Goal: Task Accomplishment & Management: Use online tool/utility

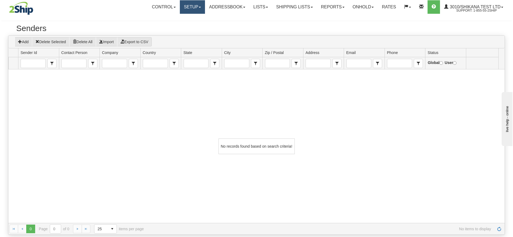
click at [187, 7] on link "Setup" at bounding box center [192, 7] width 25 height 14
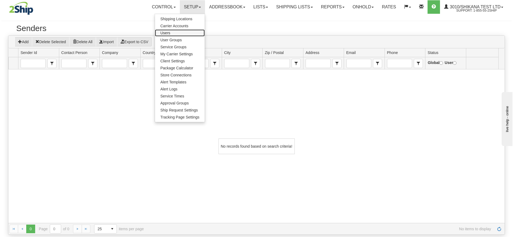
click at [172, 32] on link "Users" at bounding box center [180, 32] width 50 height 7
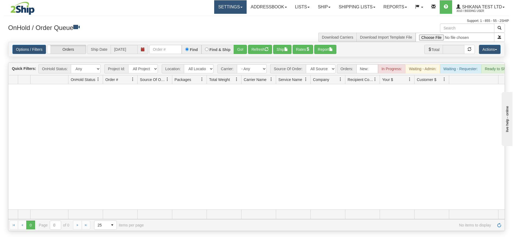
click at [234, 5] on link "Settings" at bounding box center [230, 7] width 32 height 14
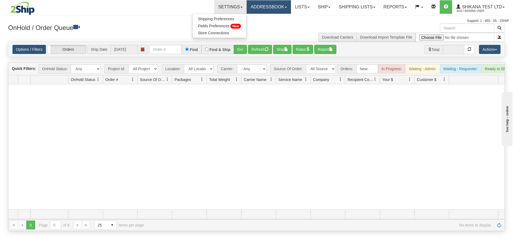
click at [262, 5] on link "Addressbook" at bounding box center [269, 7] width 44 height 14
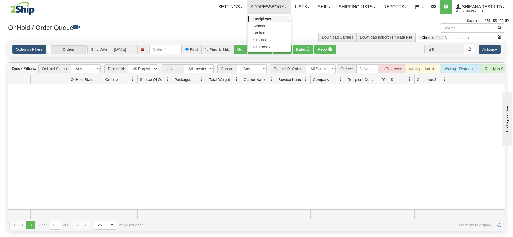
click at [260, 17] on span "Recipients" at bounding box center [262, 19] width 18 height 4
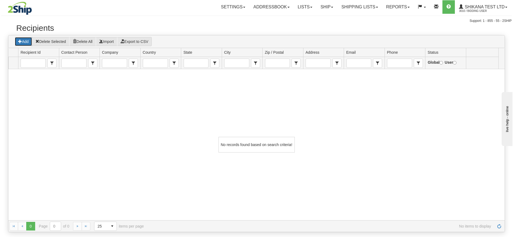
click at [27, 40] on button "Add" at bounding box center [24, 41] width 18 height 9
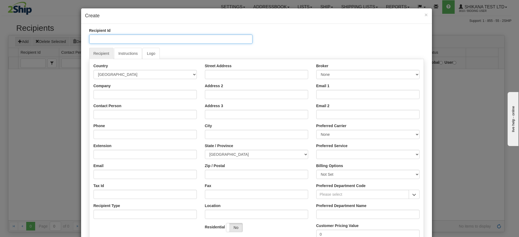
click at [128, 36] on input "Recipient Id" at bounding box center [170, 39] width 163 height 9
type input "Bidding CA"
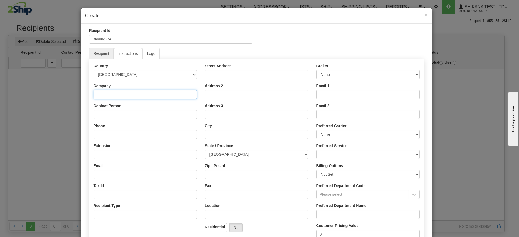
click at [127, 95] on input "Company" at bounding box center [145, 94] width 103 height 9
type input "ILANCO KNITTING INC."
type input "E-Alert Location Test"
type input "5143855568"
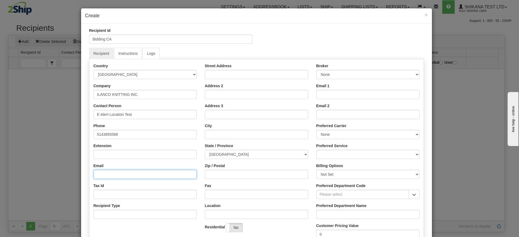
type input "[EMAIL_ADDRESS][DOMAIN_NAME]"
type input "9850 Rue Meilleur"
type input "Montreal"
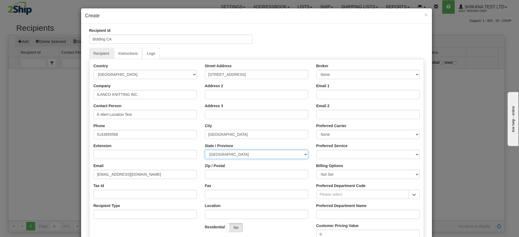
select select "QC"
type input "H3L 3J4"
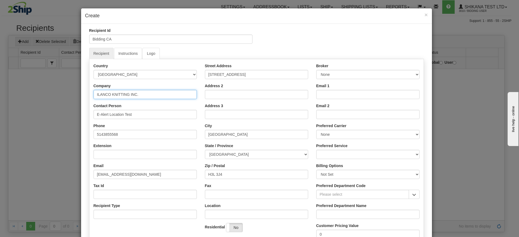
drag, startPoint x: 86, startPoint y: 93, endPoint x: 61, endPoint y: 93, distance: 24.9
click at [61, 93] on div "× Create Recipient Id Bidding CA Recipient Instructions Logo Country AFGHANISTA…" at bounding box center [259, 118] width 519 height 237
drag, startPoint x: 141, startPoint y: 95, endPoint x: 57, endPoint y: 95, distance: 83.5
click at [57, 95] on div "× Create Recipient Id Bidding CA Recipient Instructions Logo Country AFGHANISTA…" at bounding box center [259, 118] width 519 height 237
type input "Bidding Company 1"
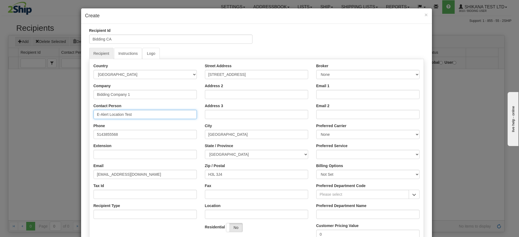
drag, startPoint x: 146, startPoint y: 112, endPoint x: 61, endPoint y: 112, distance: 85.4
click at [61, 112] on div "× Create Recipient Id Bidding CA Recipient Instructions Logo Country AFGHANISTA…" at bounding box center [259, 118] width 519 height 237
paste input "Bidding Company 1"
type input "Bidding Company 1"
click at [120, 166] on div "Email shikanam@2ship.com" at bounding box center [145, 171] width 103 height 16
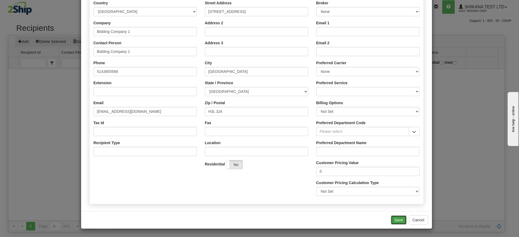
click at [393, 218] on button "Save" at bounding box center [399, 220] width 16 height 9
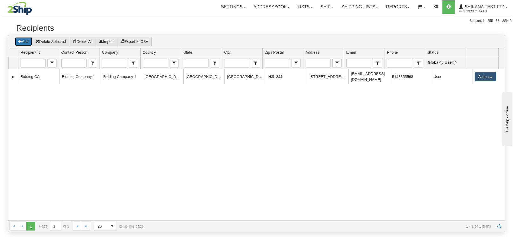
click at [24, 41] on button "Add" at bounding box center [24, 41] width 18 height 9
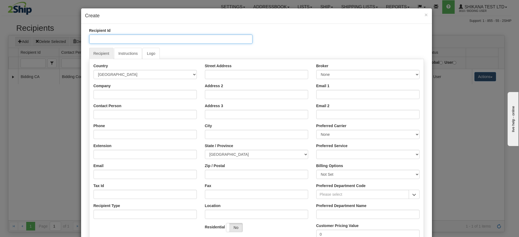
click at [113, 40] on input "Recipient Id" at bounding box center [170, 39] width 163 height 9
type input "Bidding US"
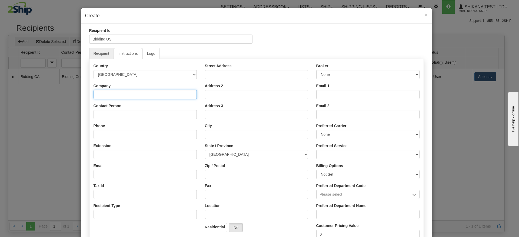
click at [115, 92] on input "Company" at bounding box center [145, 94] width 103 height 9
type input "Sourced Craft Cocktails"
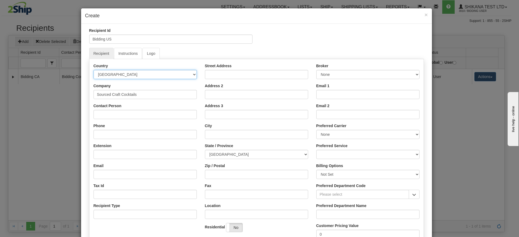
select select "US"
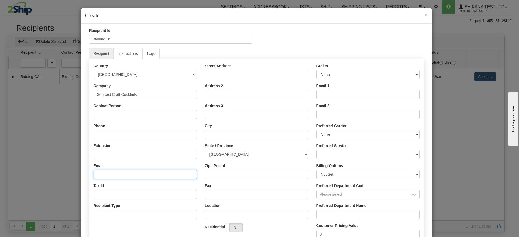
type input "[EMAIL_ADDRESS][DOMAIN_NAME]"
type input "[STREET_ADDRESS]"
type input "[GEOGRAPHIC_DATA]"
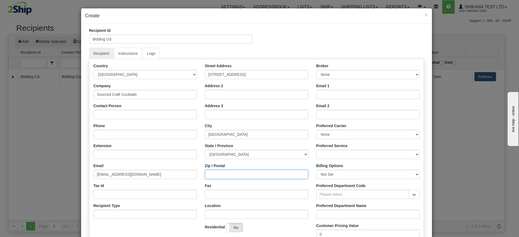
type input "75247"
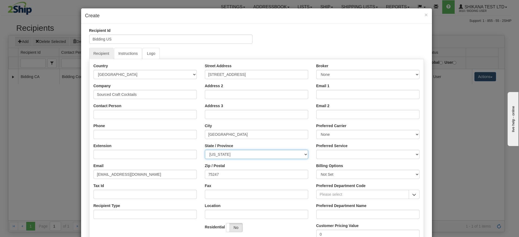
select select "[GEOGRAPHIC_DATA]"
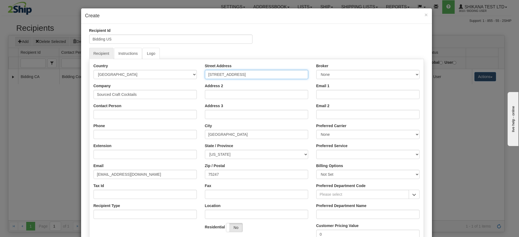
drag, startPoint x: 252, startPoint y: 76, endPoint x: 172, endPoint y: 74, distance: 79.8
click at [172, 74] on div "Country AFGHANISTAN ALAND ISLANDS ALBANIA ALGERIA AMERICAN SAMOA ANDORRA ANGOLA…" at bounding box center [256, 163] width 334 height 200
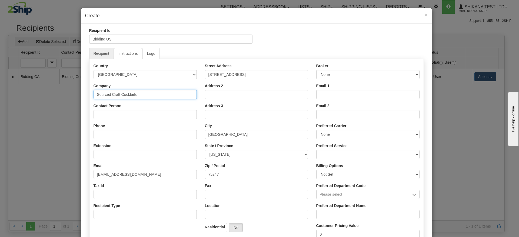
drag, startPoint x: 155, startPoint y: 95, endPoint x: 77, endPoint y: 97, distance: 79.0
click at [77, 97] on div "× Create Recipient Id Bidding US Recipient Instructions Logo Country AFGHANISTA…" at bounding box center [259, 118] width 519 height 237
type input "Bidding Company 2"
click at [137, 90] on div "Company Bidding Company 2" at bounding box center [145, 91] width 103 height 16
drag, startPoint x: 132, startPoint y: 95, endPoint x: 55, endPoint y: 112, distance: 79.3
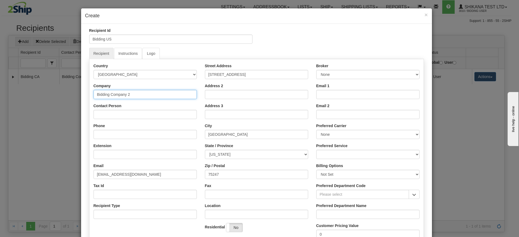
click at [20, 99] on div "× Create Recipient Id Bidding US Recipient Instructions Logo Country AFGHANISTA…" at bounding box center [259, 118] width 519 height 237
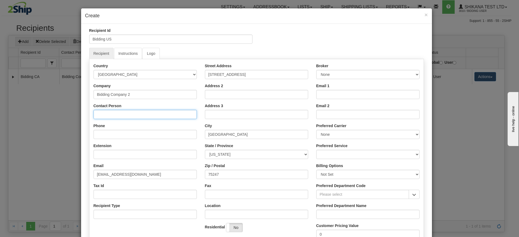
click at [96, 116] on input "Contact Person" at bounding box center [145, 114] width 103 height 9
paste input "Bidding Company 2"
type input "Bidding Company 2"
click at [106, 136] on input "Phone" at bounding box center [145, 134] width 103 height 9
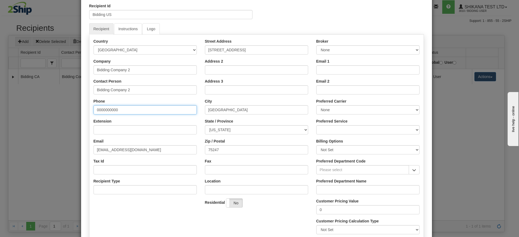
scroll to position [63, 0]
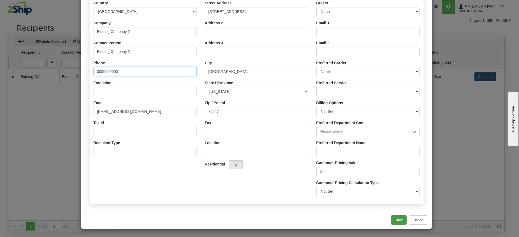
type input "0000000000"
click at [394, 219] on button "Save" at bounding box center [399, 220] width 16 height 9
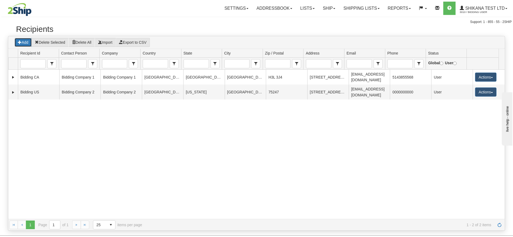
scroll to position [0, 0]
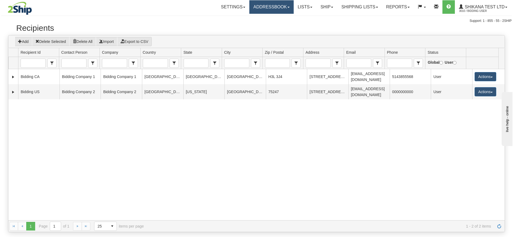
click at [280, 9] on link "Addressbook" at bounding box center [271, 7] width 44 height 14
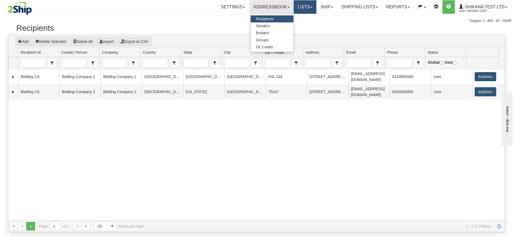
click at [294, 8] on link "Lists" at bounding box center [305, 7] width 23 height 14
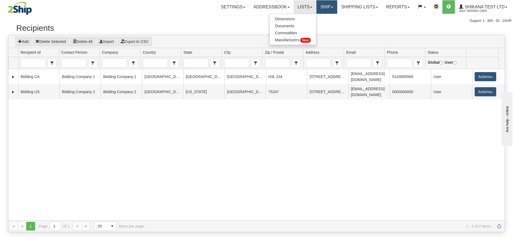
click at [325, 8] on link "Ship" at bounding box center [326, 7] width 21 height 14
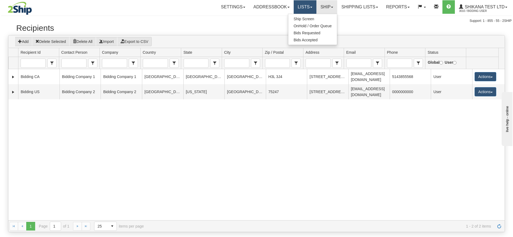
click at [307, 13] on link "Lists" at bounding box center [305, 7] width 23 height 14
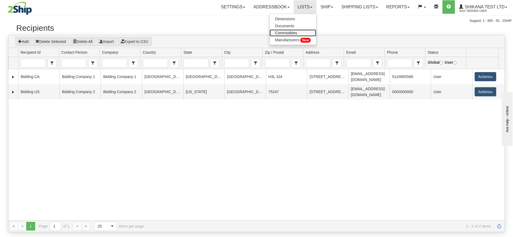
click at [285, 32] on span "Commodities" at bounding box center [286, 33] width 22 height 4
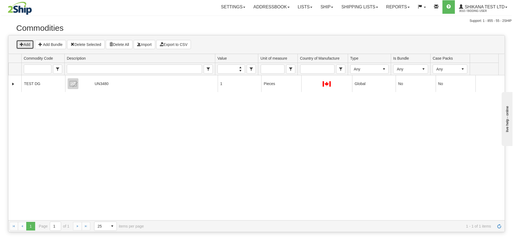
click at [27, 45] on button "Add" at bounding box center [25, 44] width 18 height 9
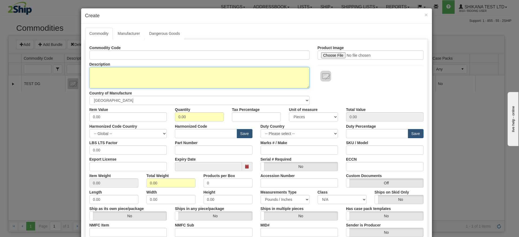
click at [133, 77] on textarea "Description" at bounding box center [199, 78] width 220 height 22
type textarea "B"
type textarea "C"
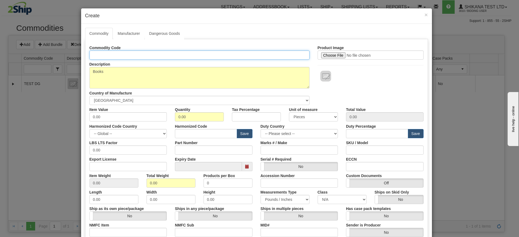
click at [129, 58] on input "Commodity Code" at bounding box center [199, 55] width 220 height 9
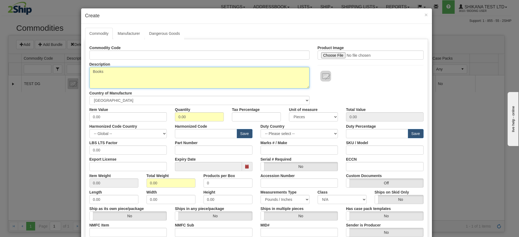
drag, startPoint x: 96, startPoint y: 71, endPoint x: 49, endPoint y: 72, distance: 46.8
click at [49, 72] on div "× Create Commodity Manufacturer Dangerous Goods Labels Commodity Code Descripti…" at bounding box center [259, 118] width 519 height 237
type textarea "Blue Book"
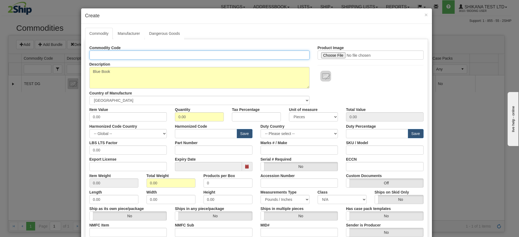
click at [97, 56] on input "Commodity Code" at bounding box center [199, 55] width 220 height 9
type input "BLUEB"
drag, startPoint x: 105, startPoint y: 118, endPoint x: 37, endPoint y: 118, distance: 68.7
click at [37, 118] on div "× Create Commodity Manufacturer Dangerous Goods Labels Commodity Code BLUEB Des…" at bounding box center [259, 118] width 519 height 237
type input "1"
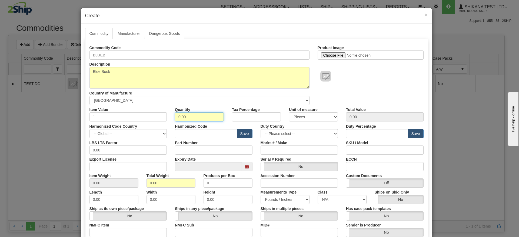
drag, startPoint x: 189, startPoint y: 118, endPoint x: 148, endPoint y: 116, distance: 41.9
click at [148, 116] on div "Item Value 1 Quantity 0.00 Tax Percentage Unit of measure 3 Thousand Square Inc…" at bounding box center [256, 113] width 342 height 17
type input "1"
type input "1.00"
click at [189, 105] on div "Quantity 1" at bounding box center [199, 113] width 57 height 16
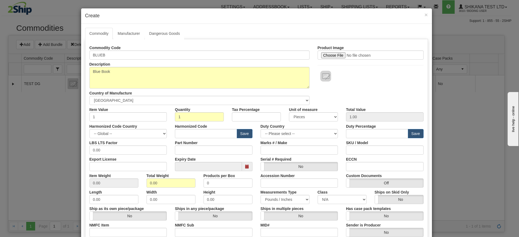
scroll to position [70, 0]
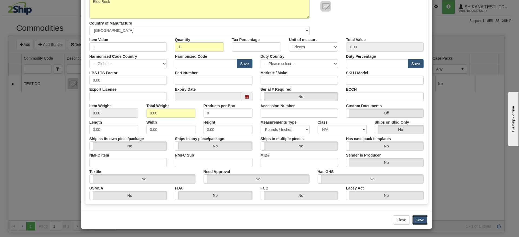
click at [417, 221] on button "Save" at bounding box center [420, 220] width 16 height 9
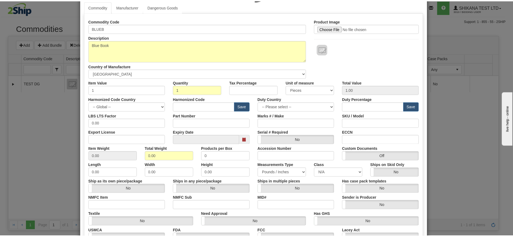
scroll to position [113, 0]
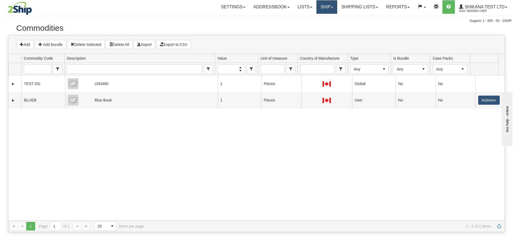
click at [325, 8] on link "Ship" at bounding box center [326, 7] width 21 height 14
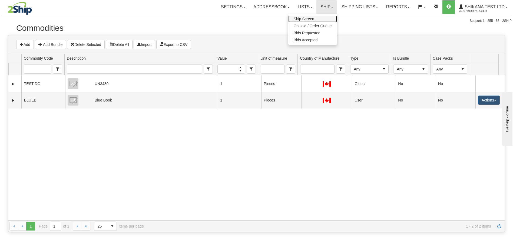
click at [319, 19] on link "Ship Screen" at bounding box center [312, 18] width 49 height 7
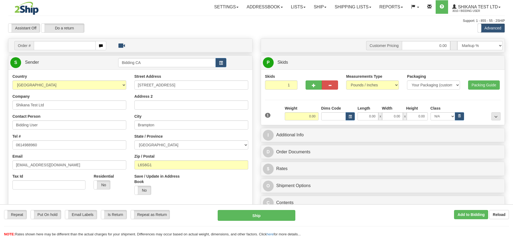
click at [97, 62] on link "S Sender" at bounding box center [64, 62] width 108 height 11
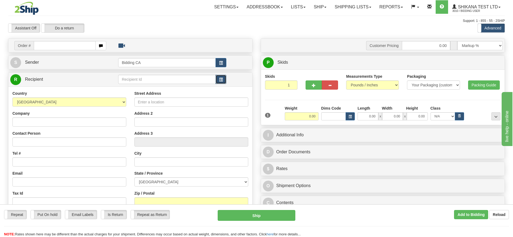
click at [223, 80] on button "button" at bounding box center [220, 79] width 11 height 9
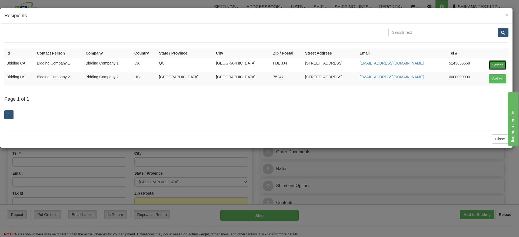
click at [495, 65] on button "Select" at bounding box center [498, 65] width 18 height 9
type input "Bidding CA"
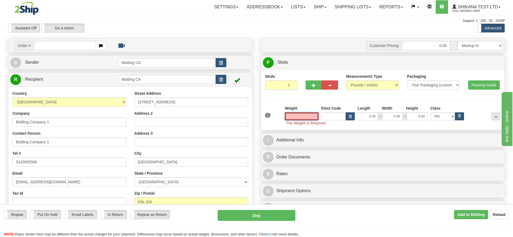
type input "1"
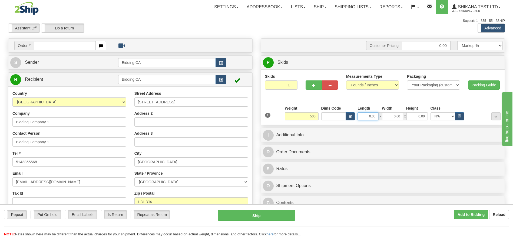
click at [372, 116] on input "0.00" at bounding box center [367, 116] width 21 height 8
type input "500.00"
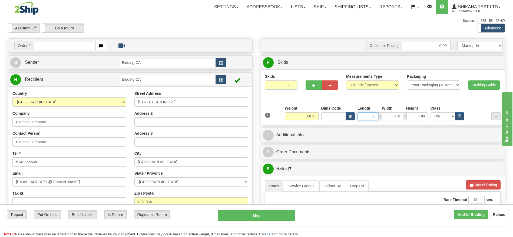
type input "50"
click at [397, 115] on input "0.00" at bounding box center [392, 116] width 21 height 8
type input "5"
type input "50.00"
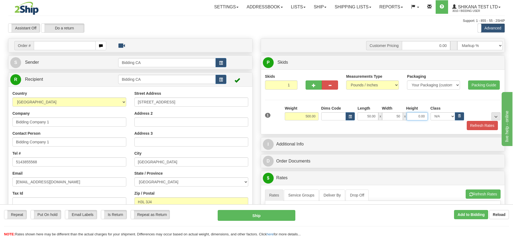
type input "50.00"
click at [417, 115] on input "0.00" at bounding box center [417, 116] width 21 height 8
drag, startPoint x: 417, startPoint y: 115, endPoint x: 420, endPoint y: 115, distance: 3.5
click at [417, 115] on input "5" at bounding box center [417, 116] width 21 height 8
type input "50.00"
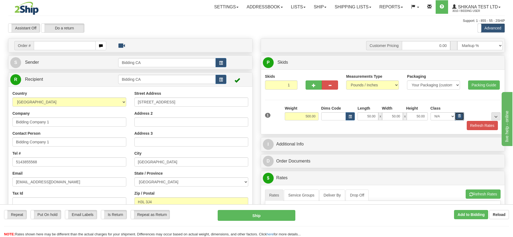
click at [460, 115] on icon "button" at bounding box center [459, 116] width 2 height 2
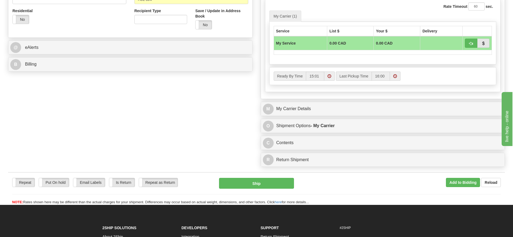
scroll to position [41, 0]
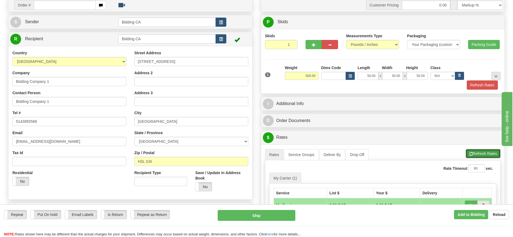
click at [474, 153] on button "Refresh Rates" at bounding box center [482, 153] width 35 height 9
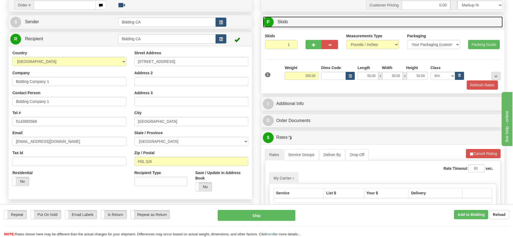
click at [330, 20] on link "P Skids 1 Skids - Weight: NaN Lbs" at bounding box center [383, 21] width 240 height 11
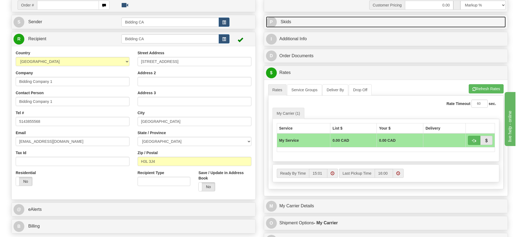
scroll to position [162, 0]
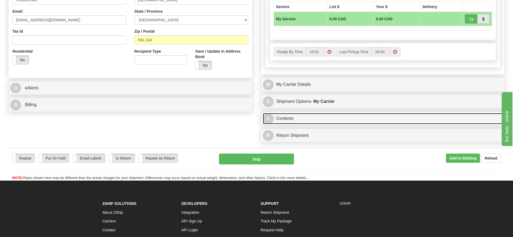
click at [298, 121] on link "C Contents" at bounding box center [383, 118] width 240 height 11
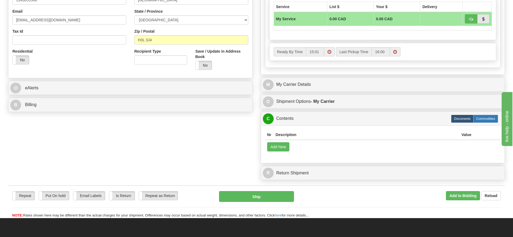
click at [483, 117] on label "Commodities" at bounding box center [485, 119] width 25 height 8
radio input "true"
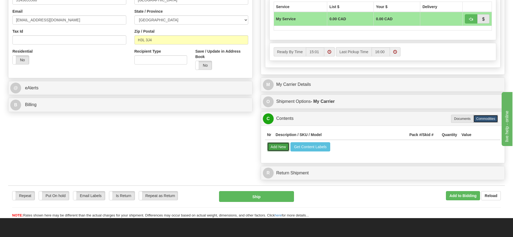
click at [277, 150] on button "Add New" at bounding box center [278, 146] width 22 height 9
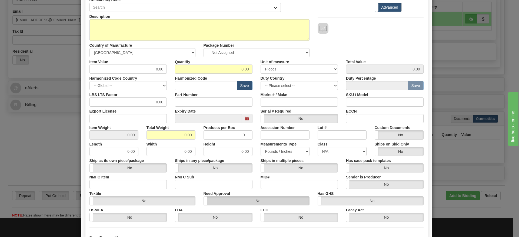
scroll to position [0, 0]
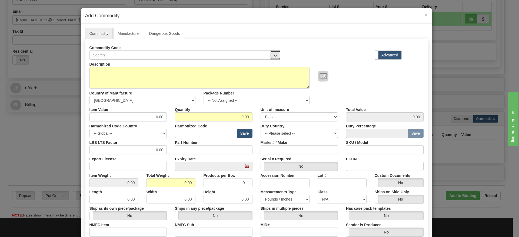
click at [274, 54] on span "button" at bounding box center [276, 56] width 4 height 4
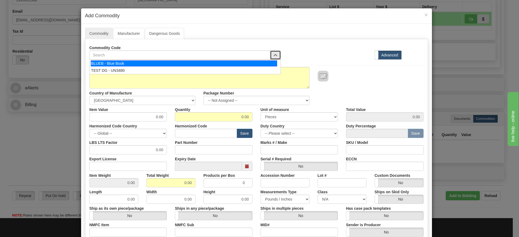
click at [106, 64] on div "BLUEB - Blue Book" at bounding box center [184, 64] width 186 height 6
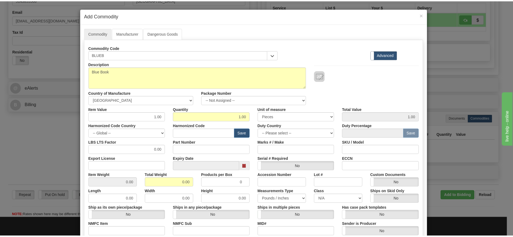
scroll to position [97, 0]
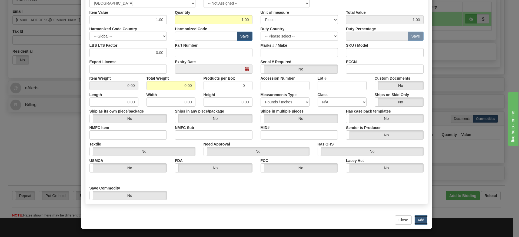
click at [414, 219] on button "Add" at bounding box center [421, 220] width 14 height 9
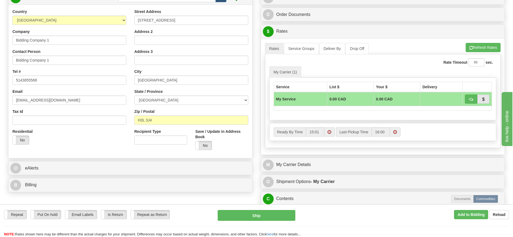
scroll to position [0, 0]
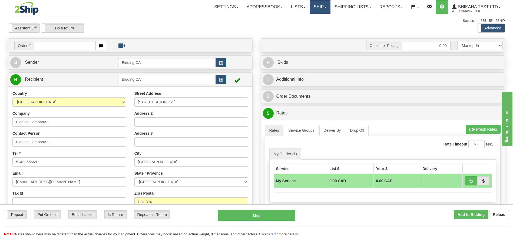
click at [318, 8] on link "Ship" at bounding box center [320, 7] width 21 height 14
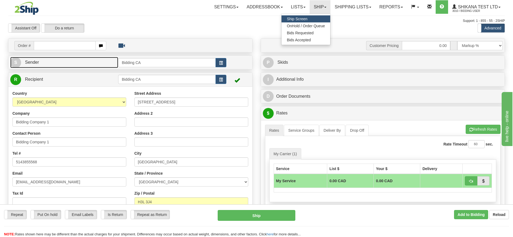
click at [90, 63] on link "S Sender" at bounding box center [64, 62] width 108 height 11
